Goal: Communication & Community: Answer question/provide support

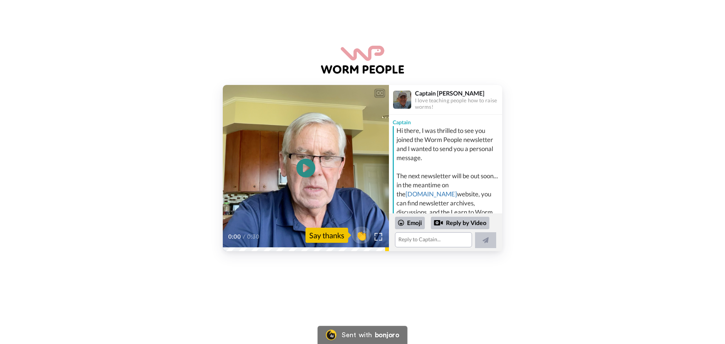
click at [320, 197] on video at bounding box center [306, 168] width 166 height 166
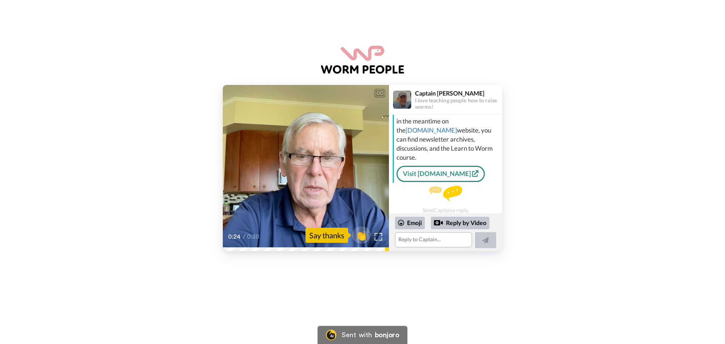
scroll to position [67, 0]
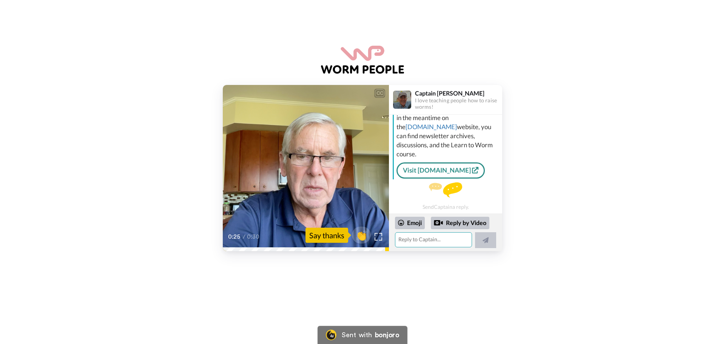
click at [443, 238] on textarea at bounding box center [433, 239] width 77 height 15
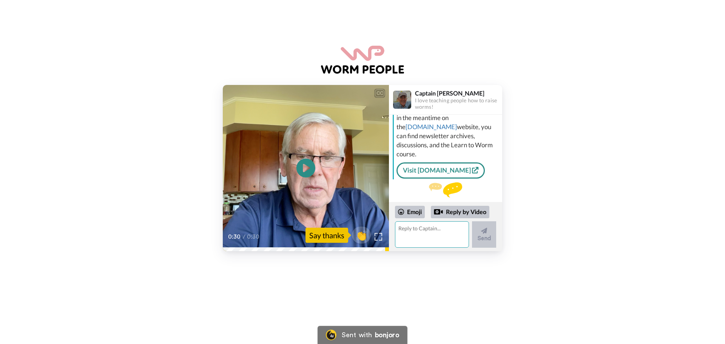
click at [414, 236] on textarea at bounding box center [432, 234] width 74 height 26
click at [464, 242] on textarea "Thanks for the message. Hobbuyist for now; sadly have killed many worms with ex…" at bounding box center [432, 234] width 74 height 26
click at [406, 245] on textarea "Thanks for the message. Hobbuyist for now; sadly have killed many worms with ex…" at bounding box center [432, 234] width 74 height 26
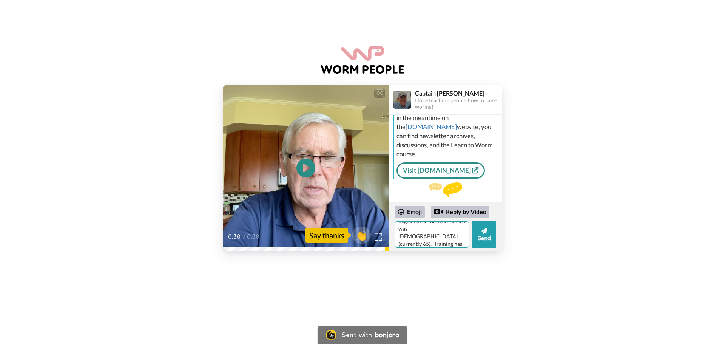
click at [414, 246] on textarea "Thanks for the message. Hobbuyist for now; sadly have killed many worms with ex…" at bounding box center [432, 234] width 74 height 26
click at [428, 245] on textarea "Thanks for the message. Hobbuyist for now; sadly have killed many worms with ex…" at bounding box center [432, 234] width 74 height 26
click at [409, 245] on textarea "Thanks for the message. Hobbuyist for now; sadly have killed many worms with ex…" at bounding box center [432, 234] width 74 height 26
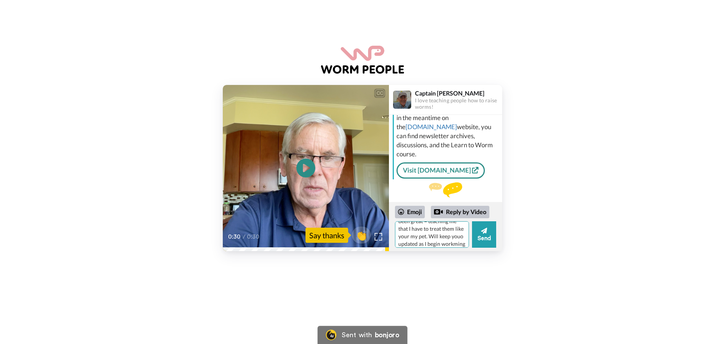
click at [408, 238] on textarea "Thanks for the message. Hobbuyist for now; sadly have killed many worms with ex…" at bounding box center [432, 234] width 74 height 26
click at [408, 244] on textarea "Thanks for the message. Hobbuyist for now; sadly have killed many worms with ex…" at bounding box center [432, 234] width 74 height 26
click at [445, 244] on textarea "Thanks for the message. Hobbuyist for now; sadly have killed many worms with ex…" at bounding box center [432, 234] width 74 height 26
type textarea "Thanks for the message. Hobbuyist for now; sadly have killed many worms with ex…"
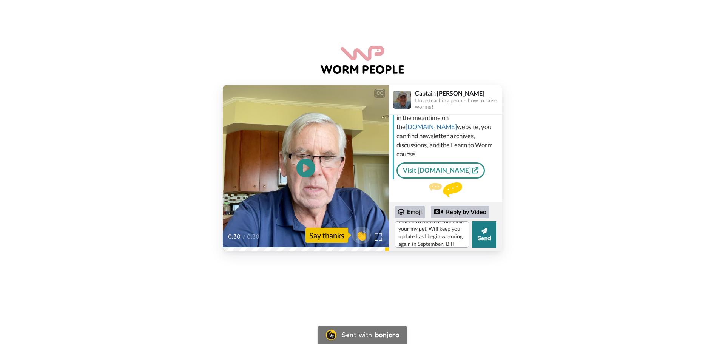
click at [483, 235] on button "Send" at bounding box center [484, 234] width 24 height 26
